Goal: Complete application form

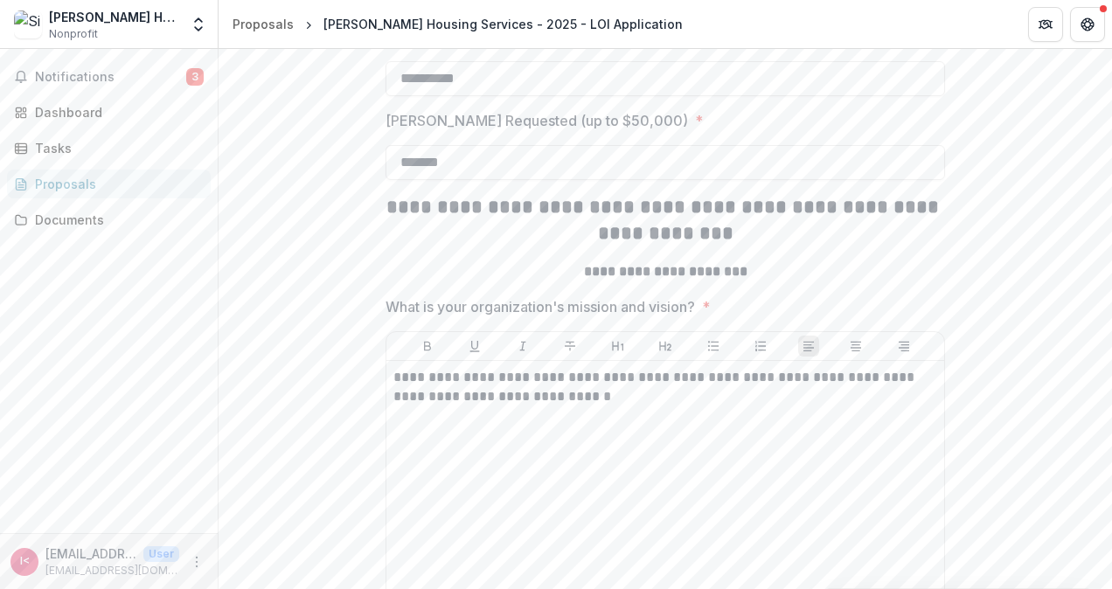
scroll to position [962, 0]
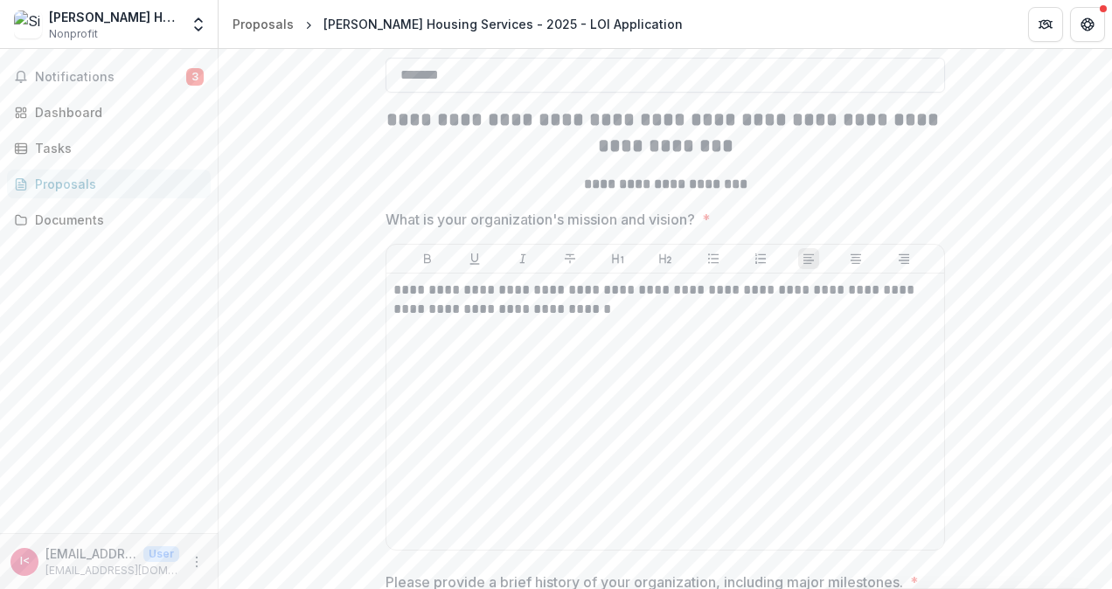
click at [412, 93] on input "*******" at bounding box center [666, 75] width 560 height 35
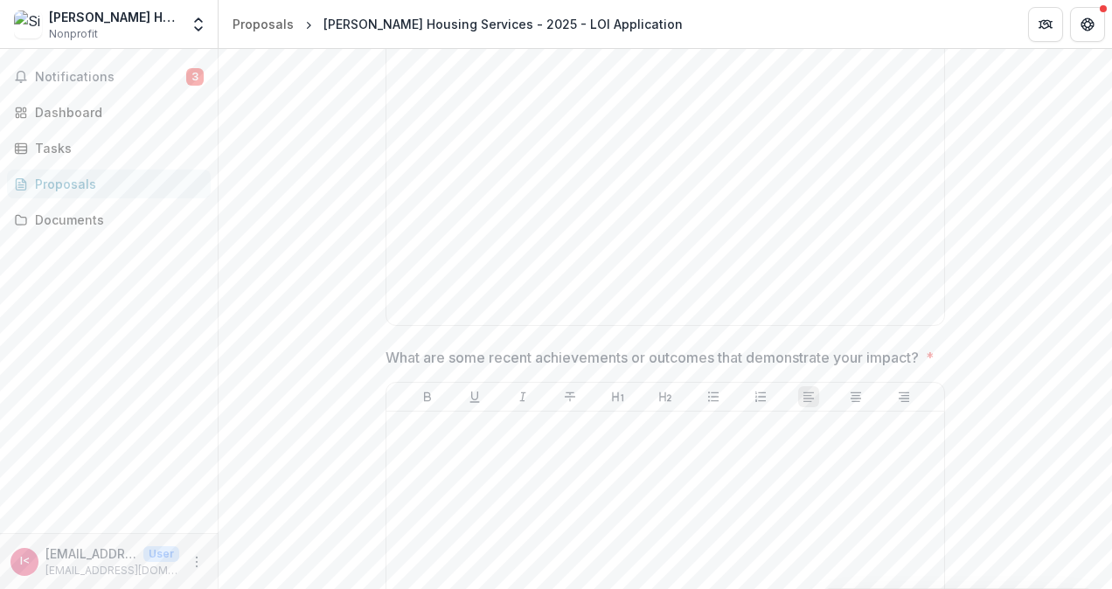
scroll to position [4722, 0]
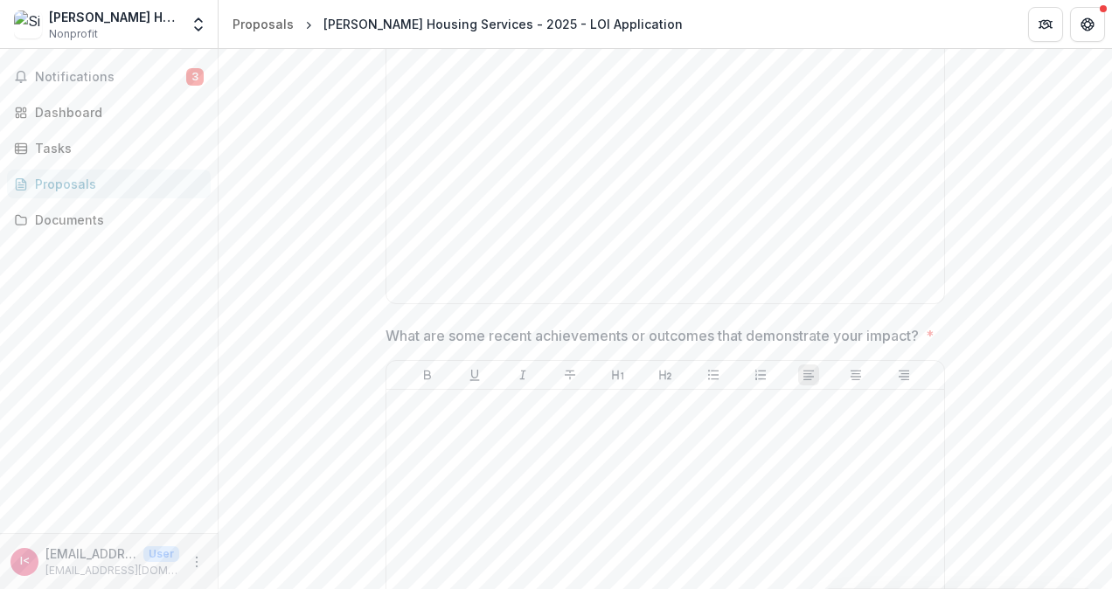
type input "*******"
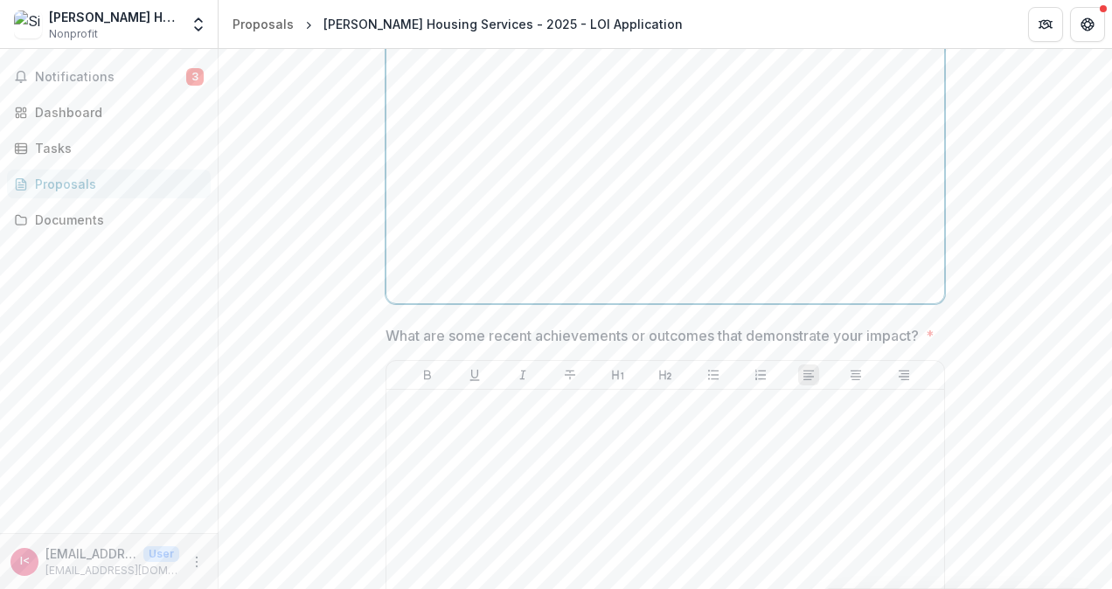
click at [673, 53] on p at bounding box center [665, 43] width 544 height 19
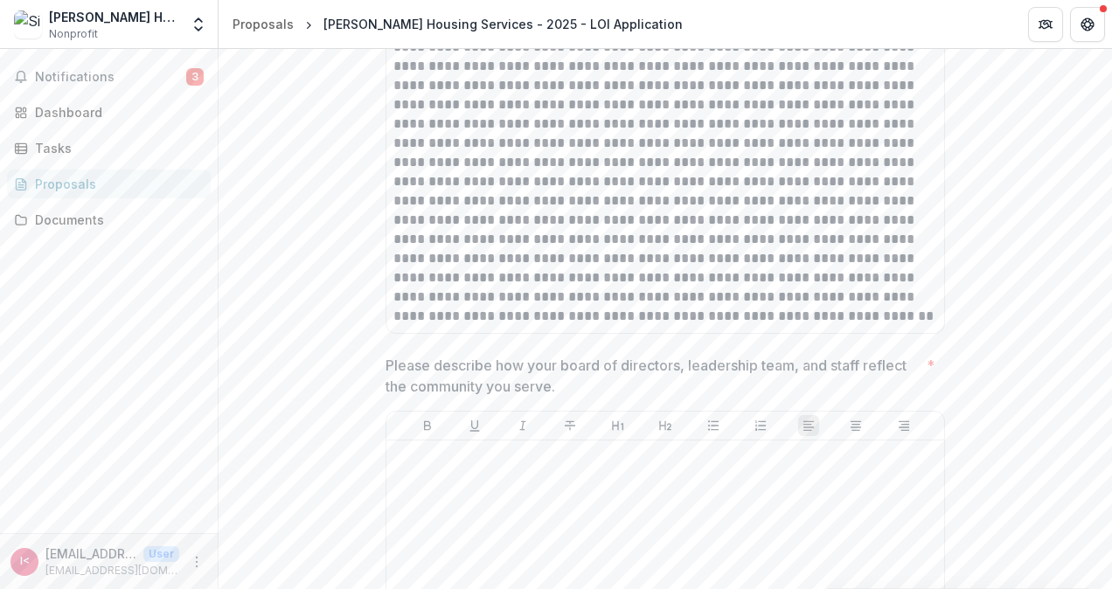
scroll to position [6820, 0]
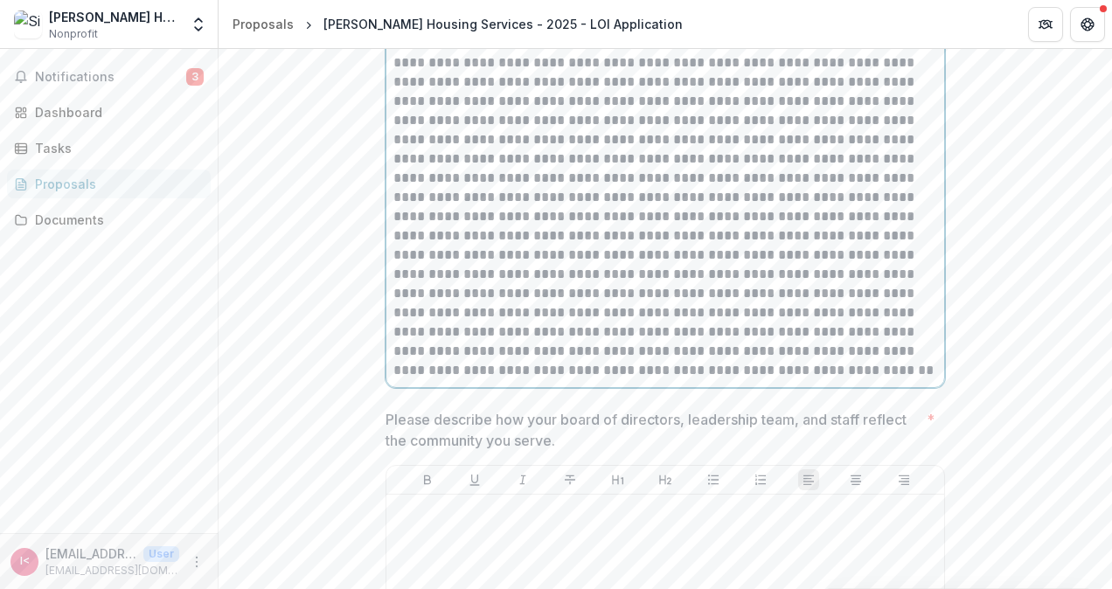
click at [724, 192] on p at bounding box center [665, 216] width 545 height 327
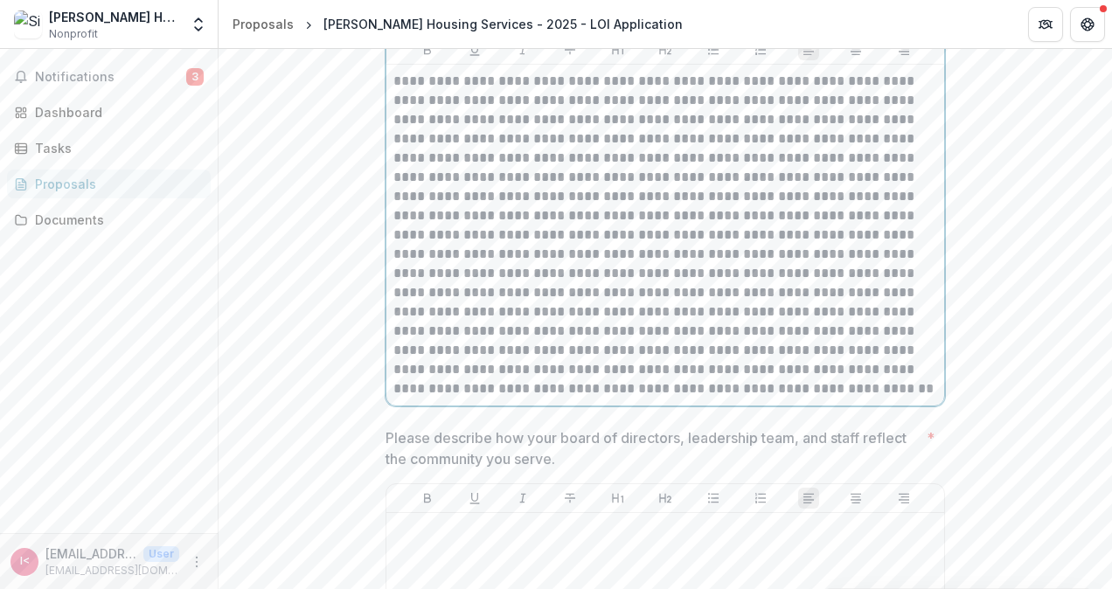
scroll to position [6838, 0]
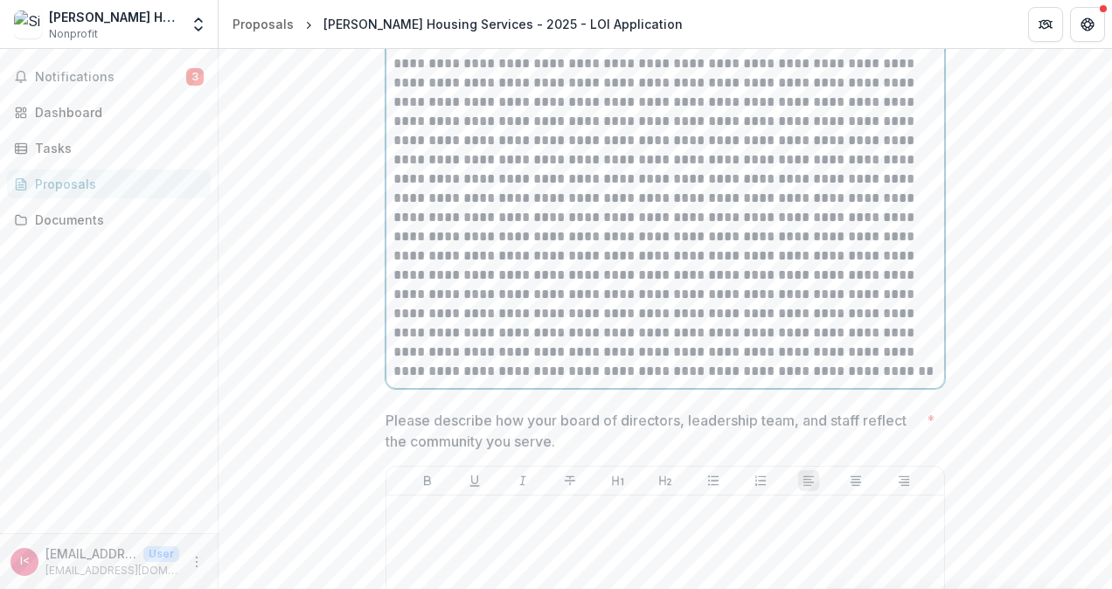
click at [726, 196] on p at bounding box center [665, 217] width 545 height 327
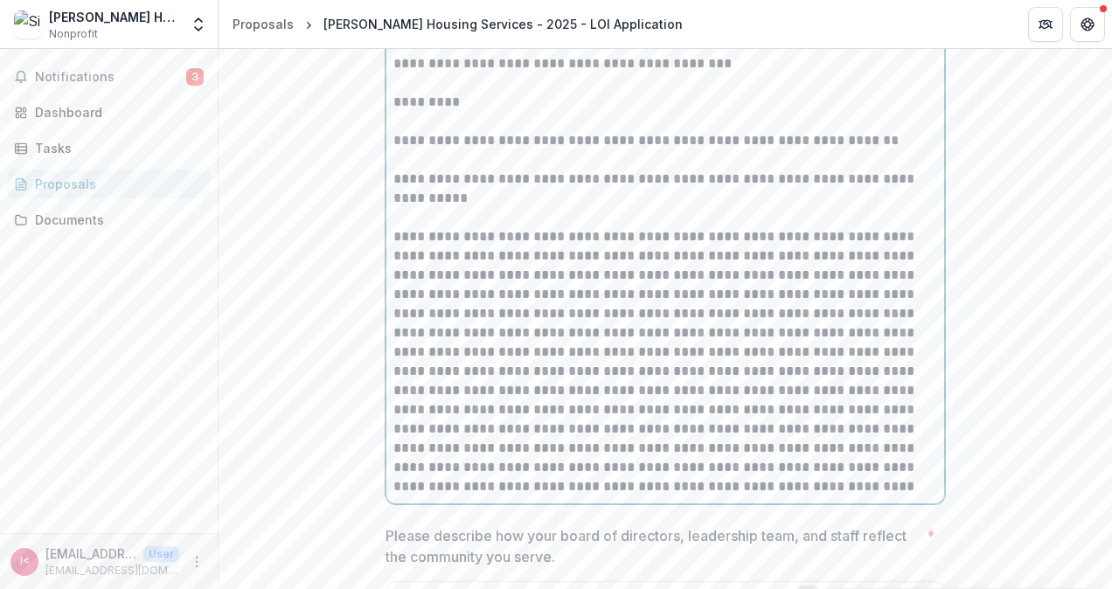
click at [673, 73] on p "**********" at bounding box center [665, 63] width 545 height 19
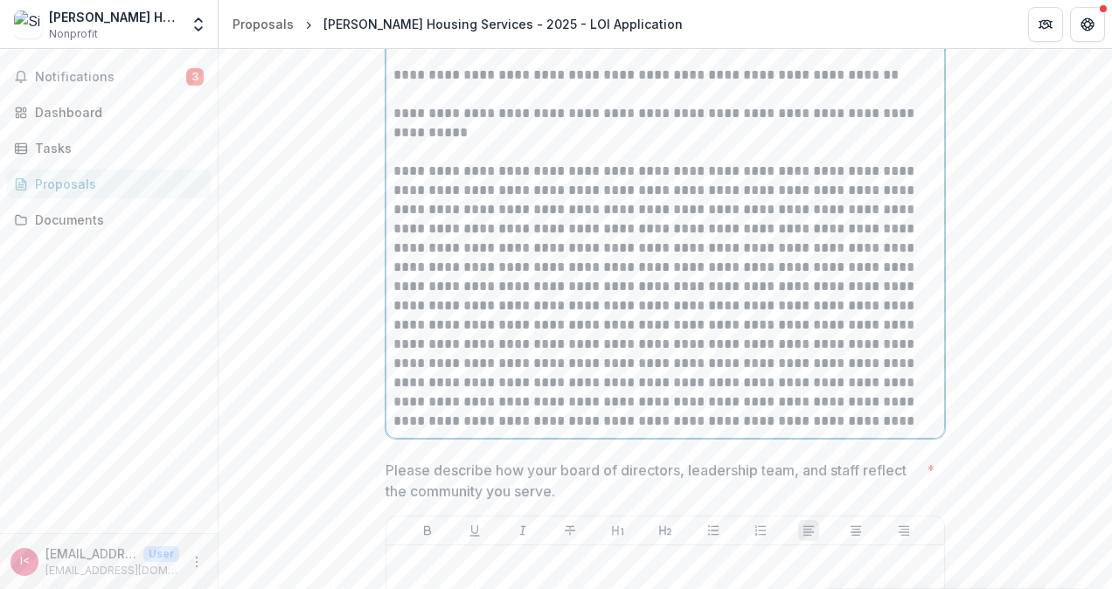
scroll to position [7100, 0]
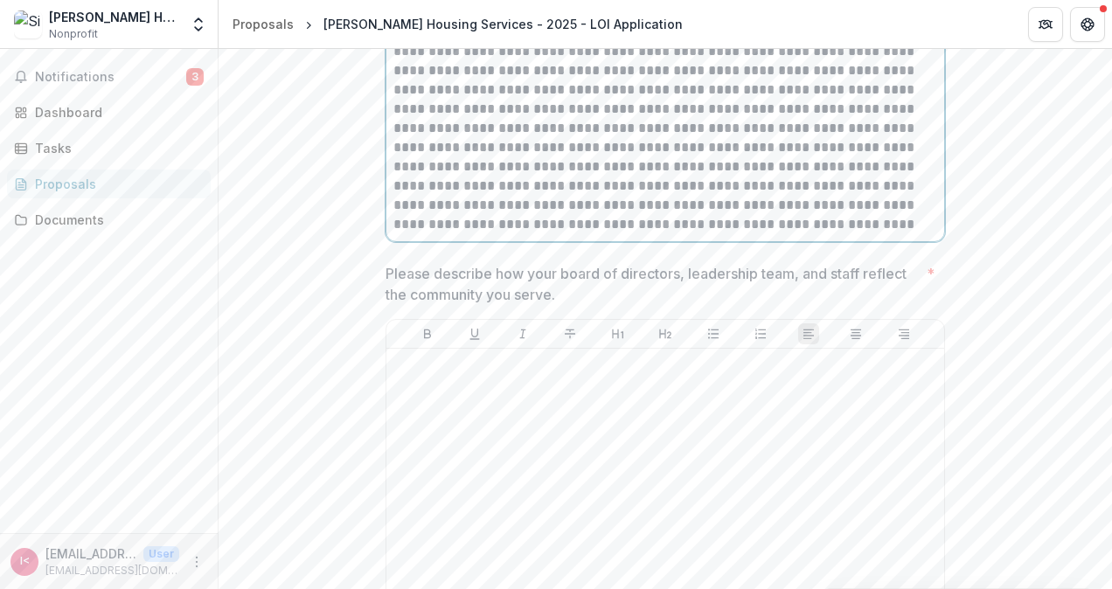
click at [901, 103] on p at bounding box center [665, 99] width 545 height 269
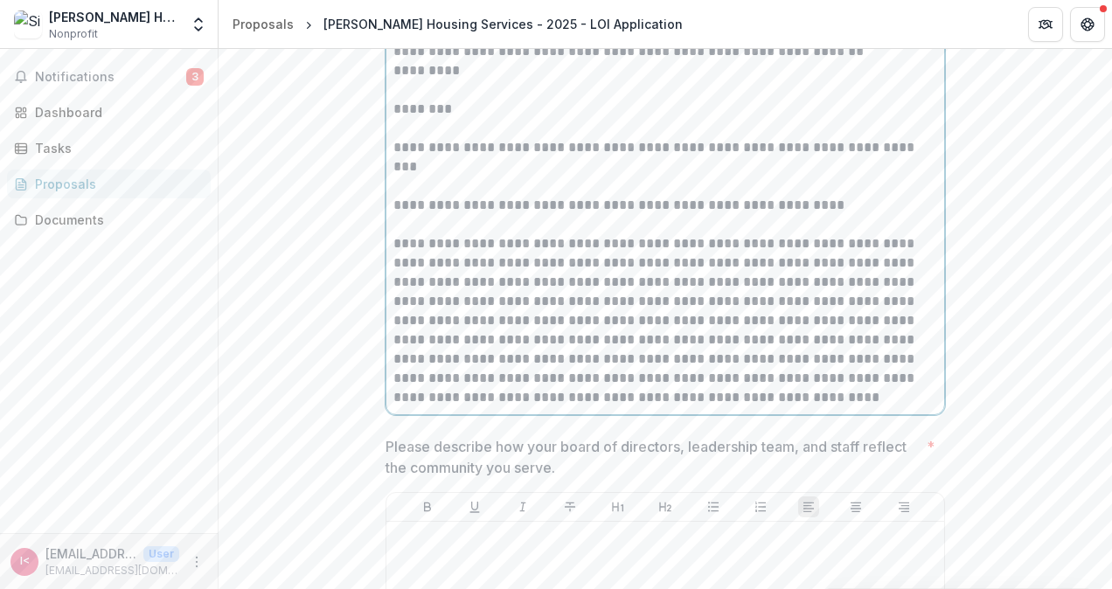
click at [789, 376] on p "**********" at bounding box center [665, 320] width 545 height 173
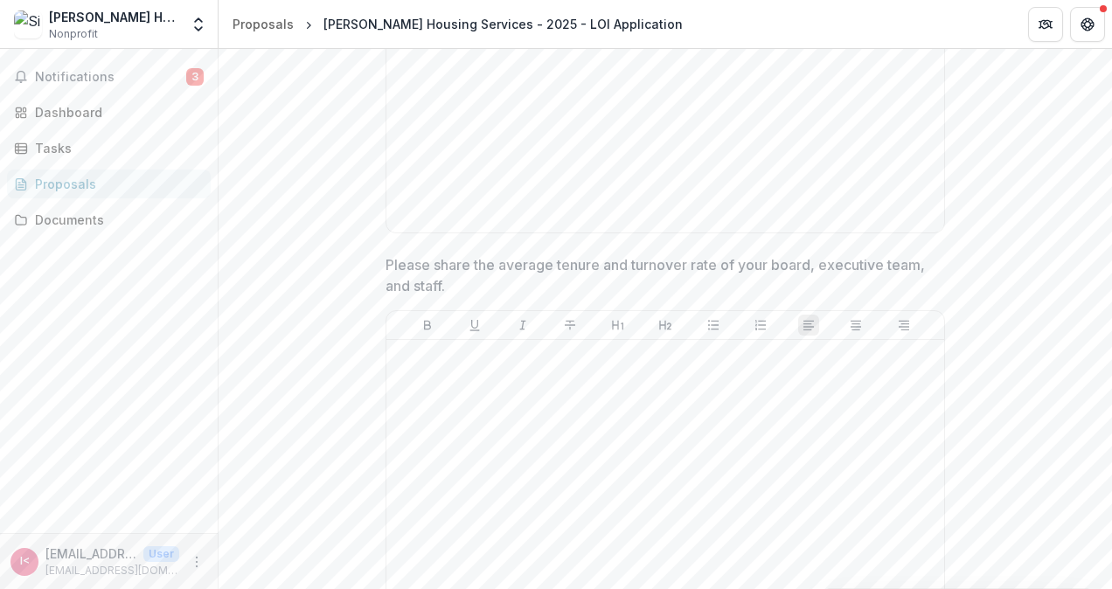
scroll to position [7946, 0]
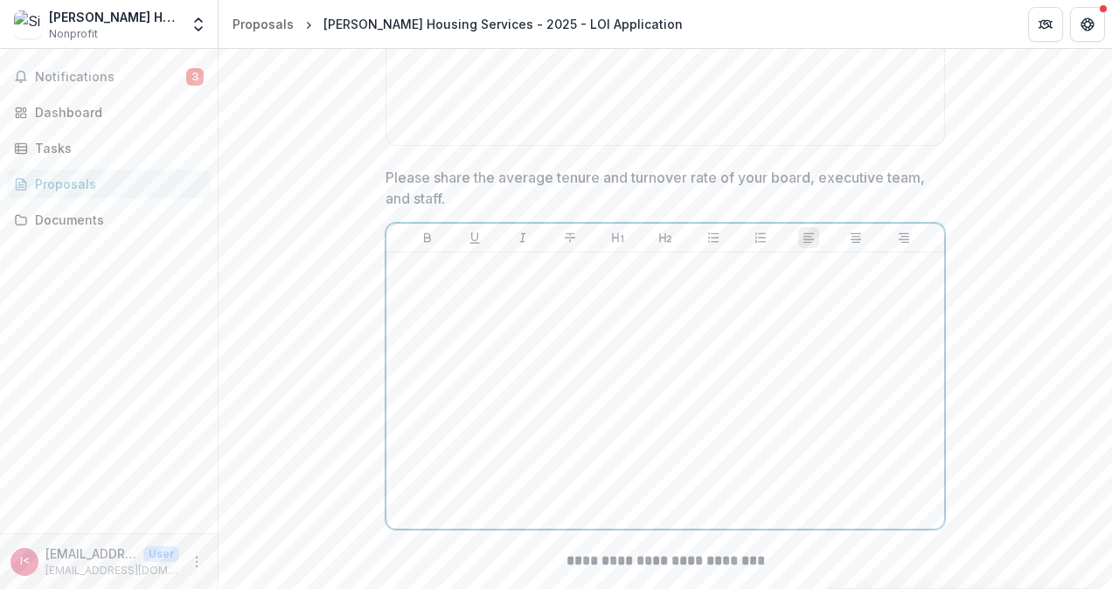
click at [551, 420] on div at bounding box center [665, 391] width 544 height 262
click at [554, 418] on div at bounding box center [665, 391] width 544 height 262
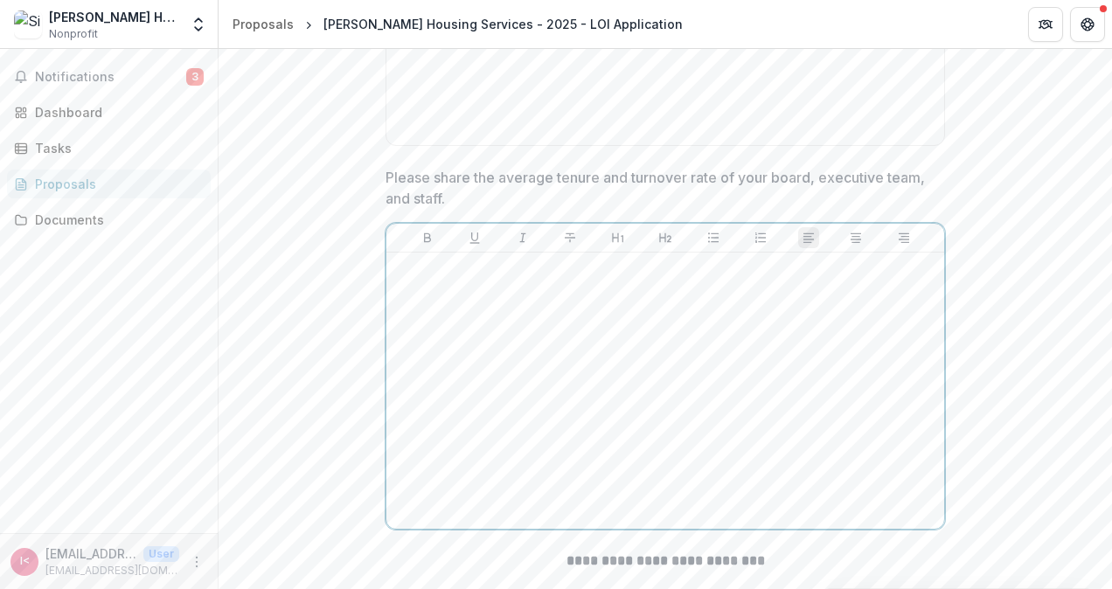
click at [554, 418] on div at bounding box center [665, 391] width 544 height 262
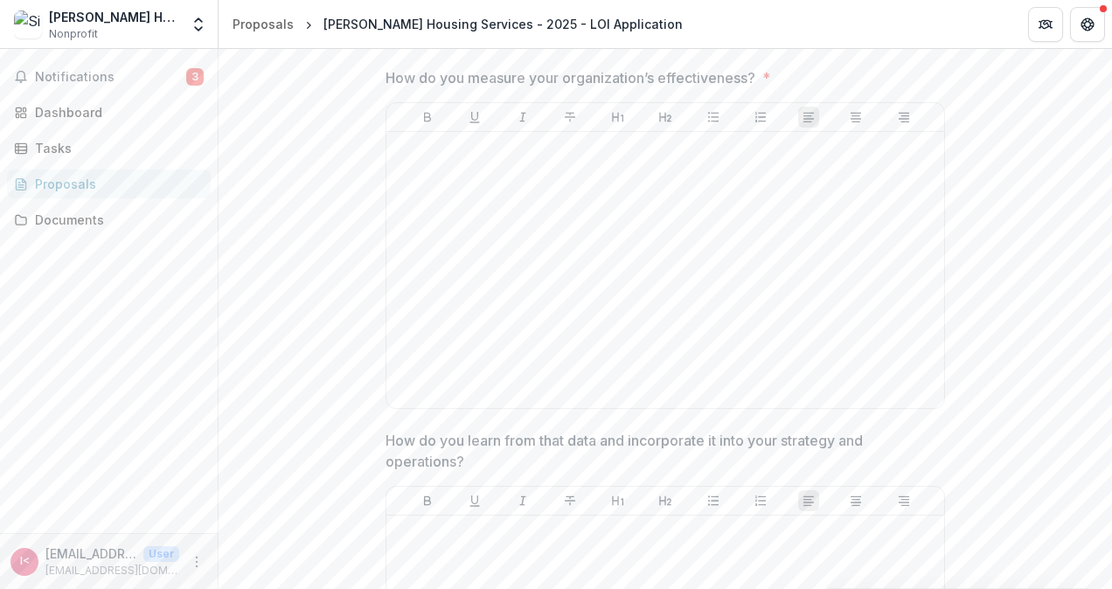
scroll to position [8471, 0]
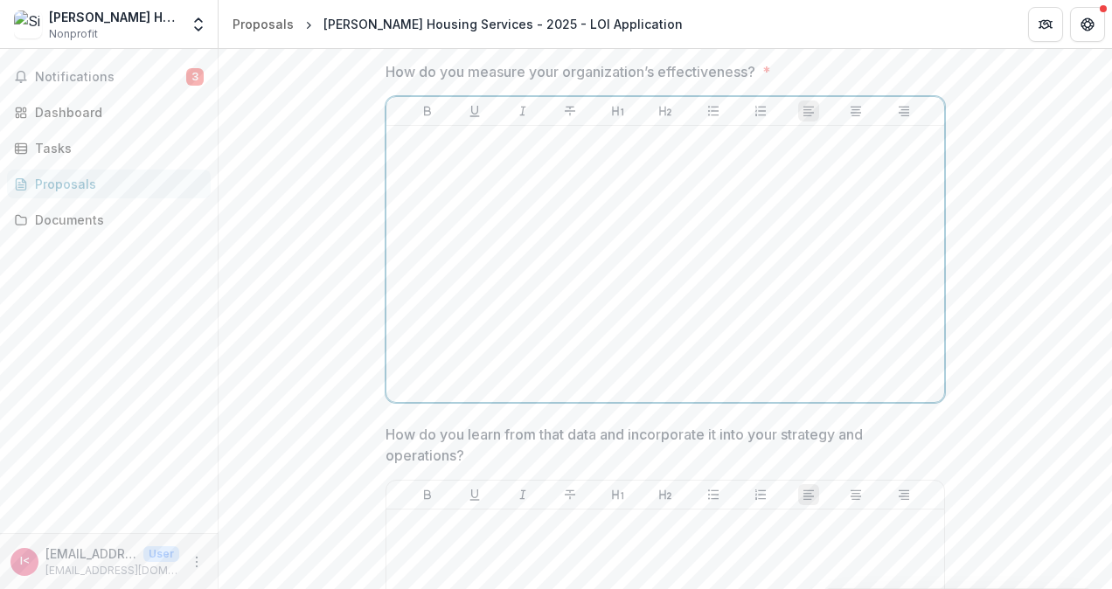
click at [679, 290] on div at bounding box center [665, 264] width 544 height 262
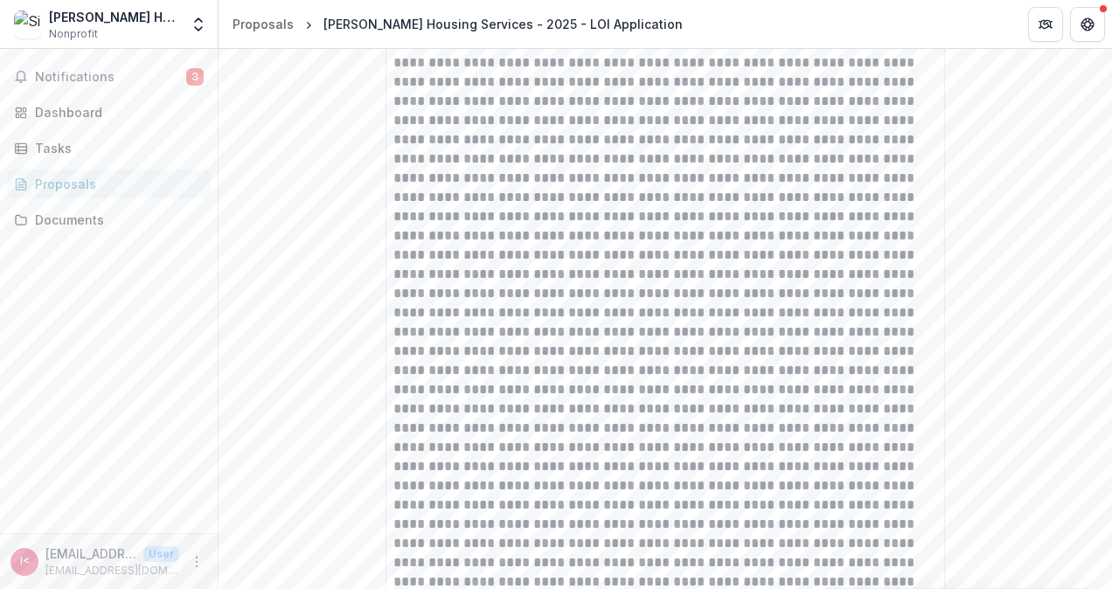
scroll to position [5497, 0]
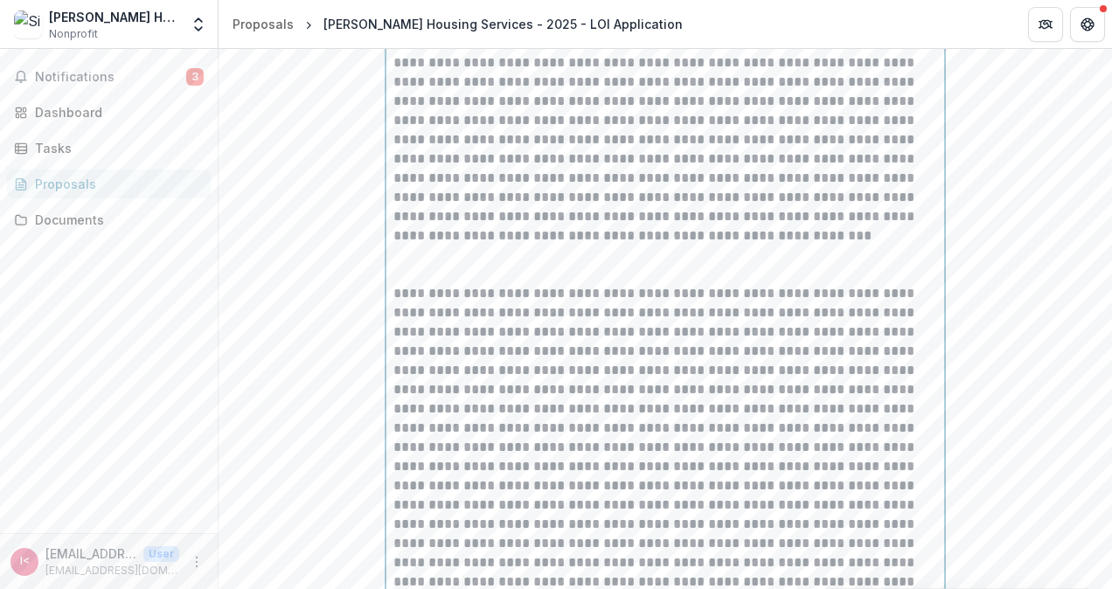
scroll to position [5582, 0]
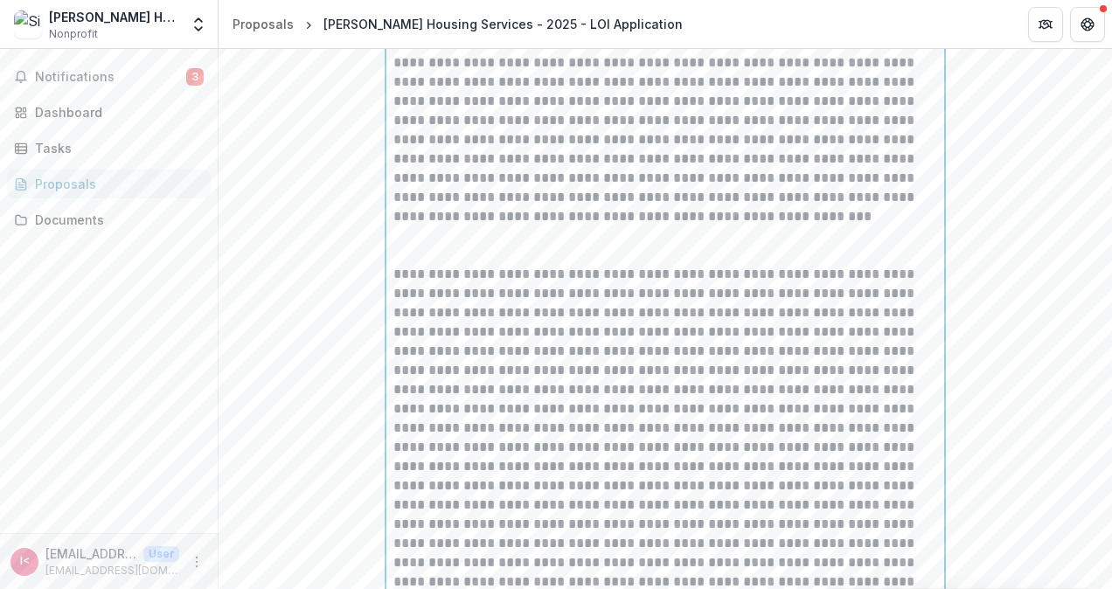
drag, startPoint x: 595, startPoint y: 488, endPoint x: 631, endPoint y: 497, distance: 37.8
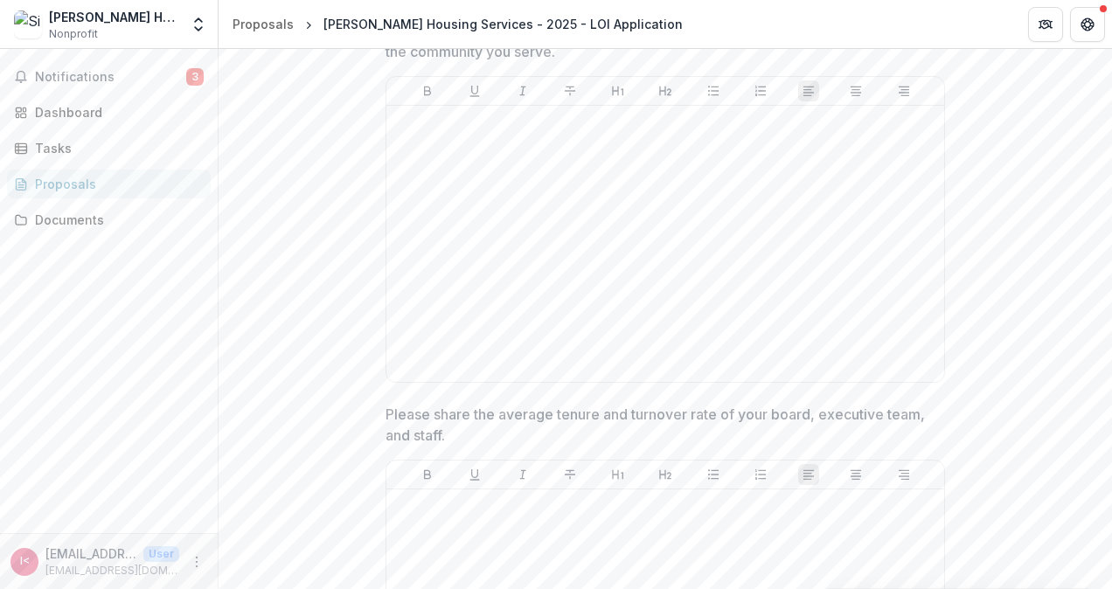
scroll to position [7962, 0]
click at [580, 273] on div at bounding box center [665, 240] width 544 height 262
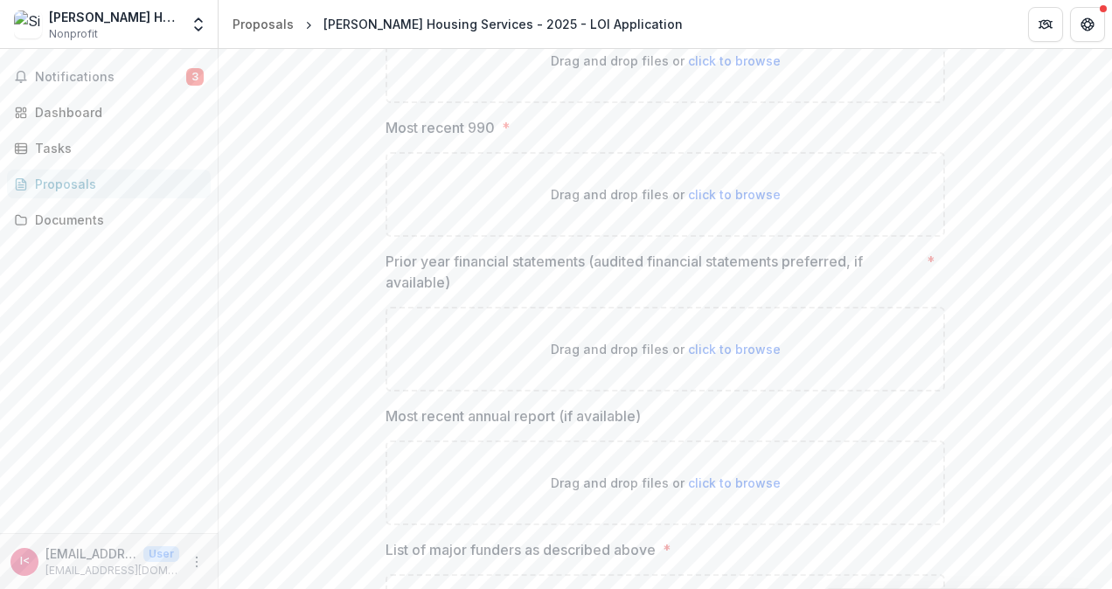
scroll to position [11285, 0]
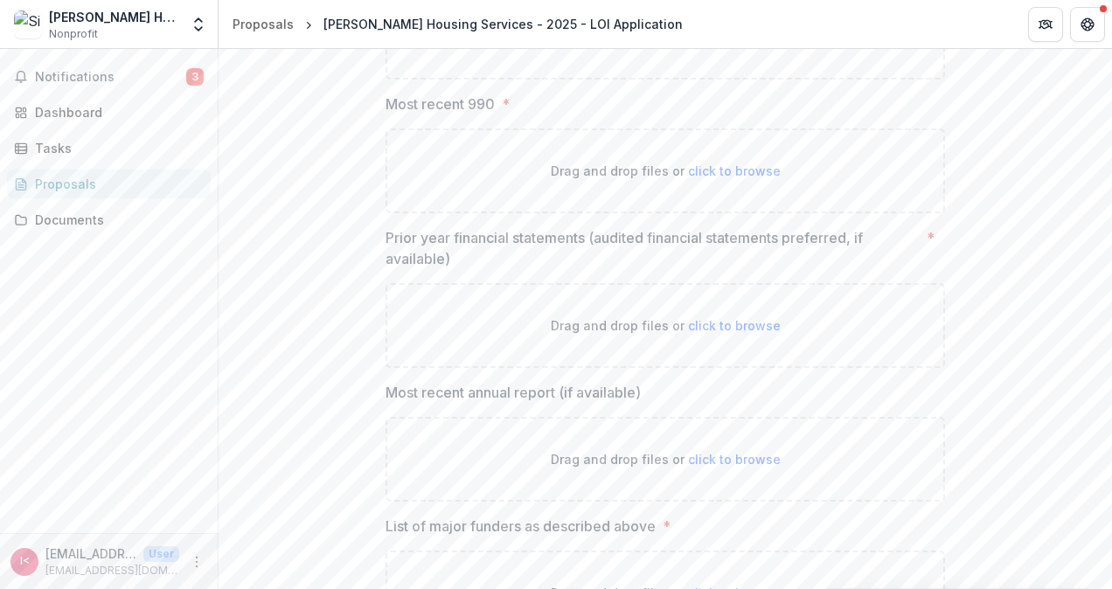
click at [742, 46] on p "Drag and drop files or click to browse" at bounding box center [666, 37] width 230 height 18
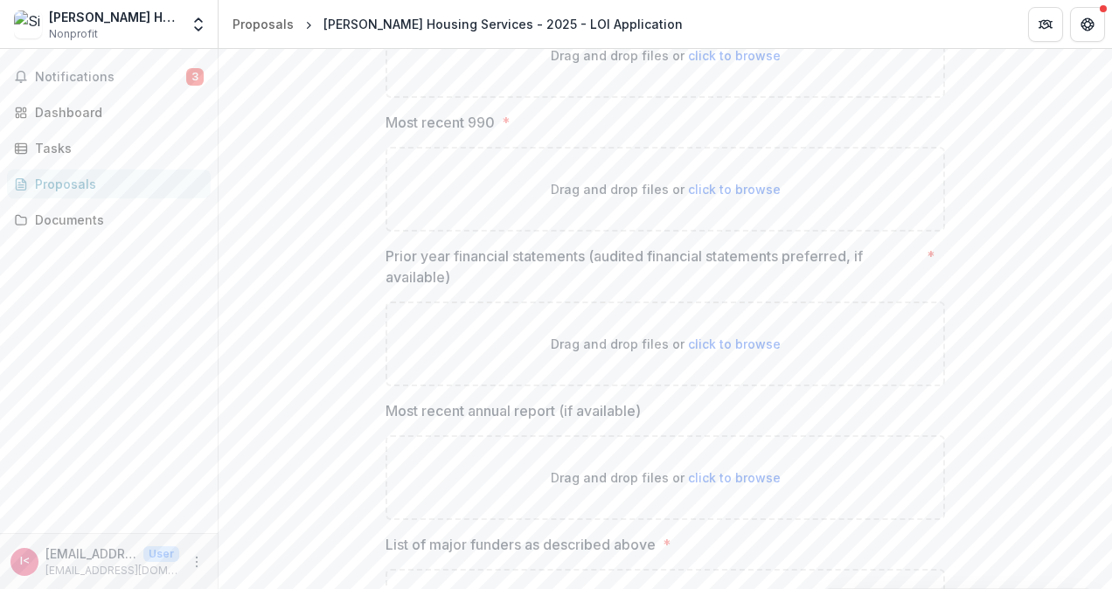
scroll to position [11304, 0]
